Goal: Task Accomplishment & Management: Manage account settings

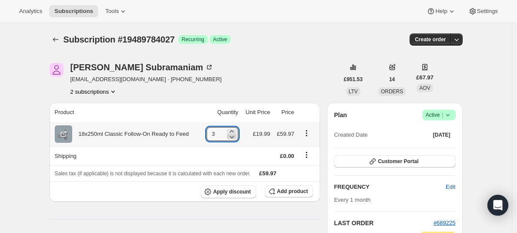
click at [235, 137] on icon at bounding box center [231, 137] width 9 height 9
type input "2"
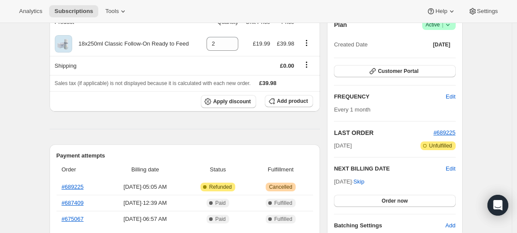
scroll to position [95, 0]
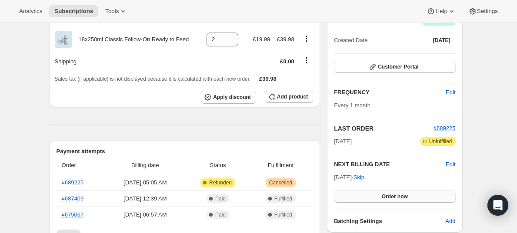
click at [381, 195] on button "Order now" at bounding box center [394, 197] width 121 height 12
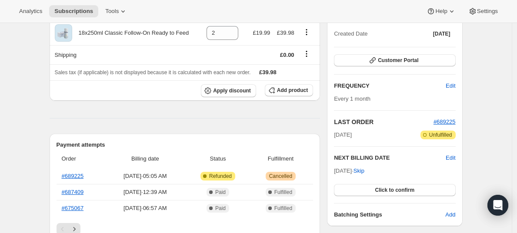
scroll to position [110, 0]
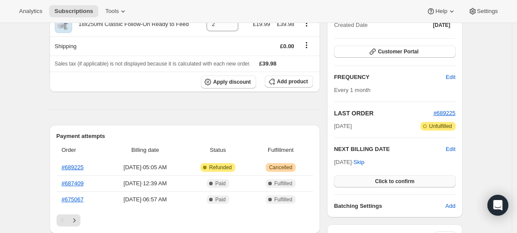
click at [405, 187] on button "Click to confirm" at bounding box center [394, 182] width 121 height 12
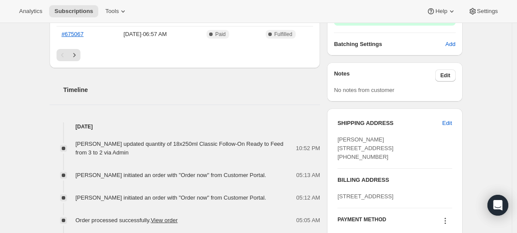
scroll to position [278, 0]
